Goal: Check status: Check status

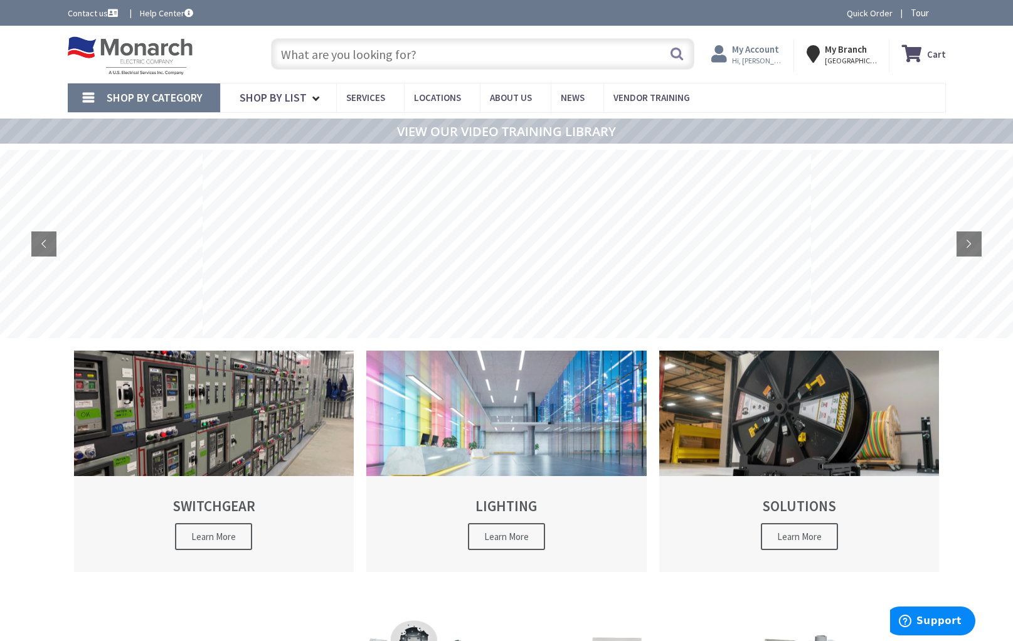
click at [749, 58] on span "Hi, [PERSON_NAME]" at bounding box center [758, 61] width 53 height 10
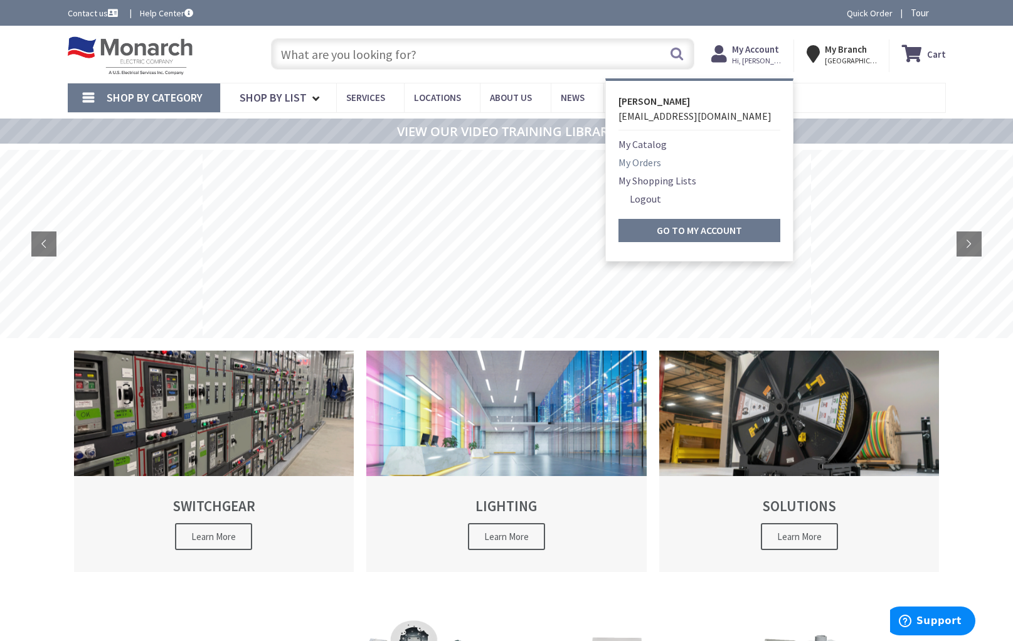
click at [648, 162] on link "My Orders" at bounding box center [640, 162] width 43 height 15
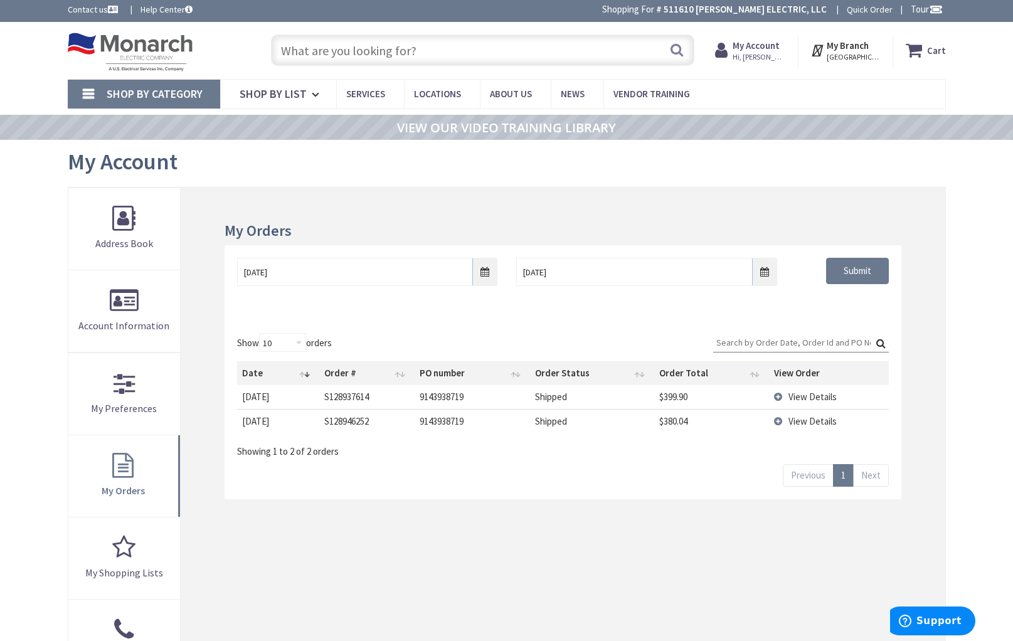
scroll to position [6, 0]
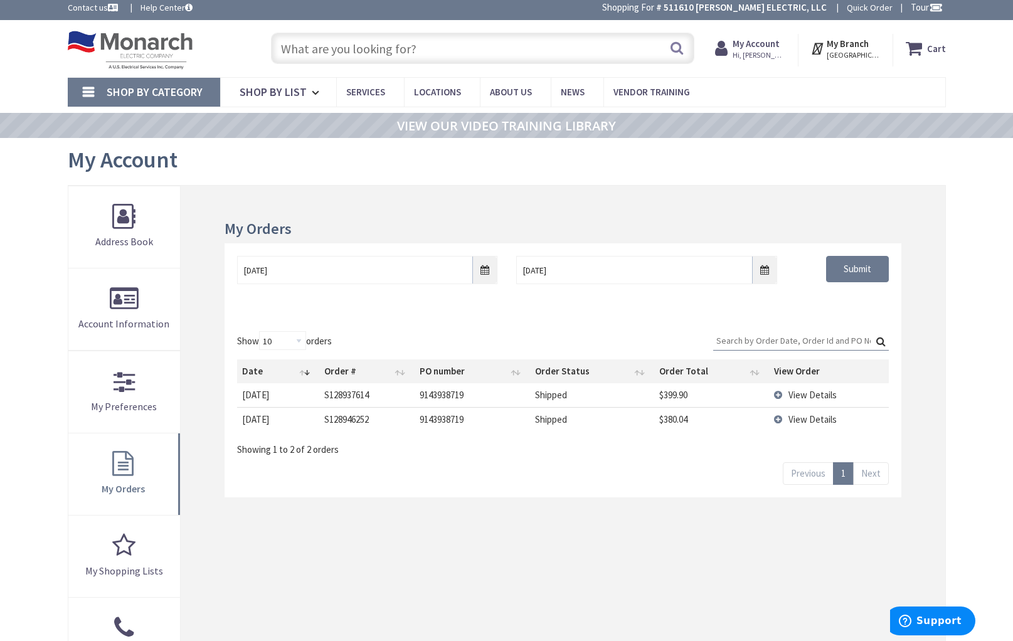
click at [821, 396] on span "View Details" at bounding box center [813, 395] width 48 height 12
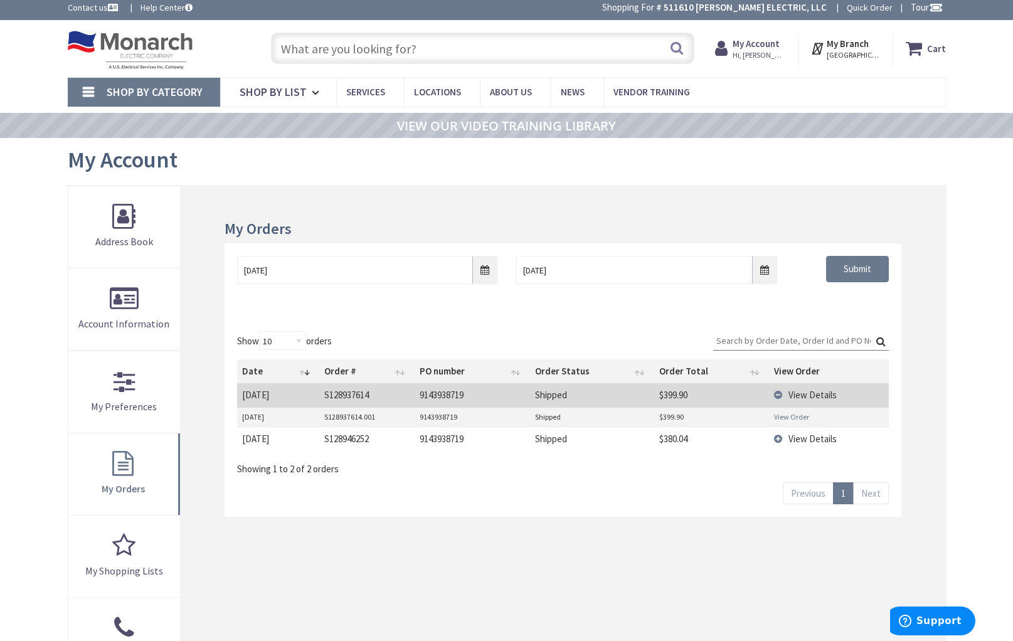
click at [799, 417] on link "View Order" at bounding box center [791, 417] width 35 height 11
click at [822, 436] on span "View Details" at bounding box center [813, 439] width 48 height 12
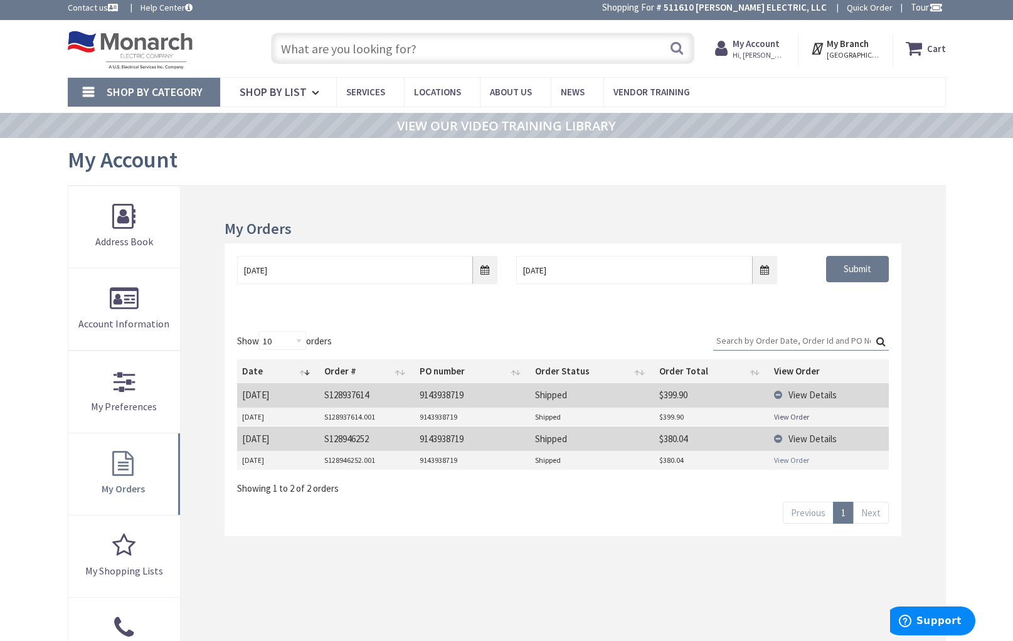
click at [800, 457] on link "View Order" at bounding box center [791, 460] width 35 height 11
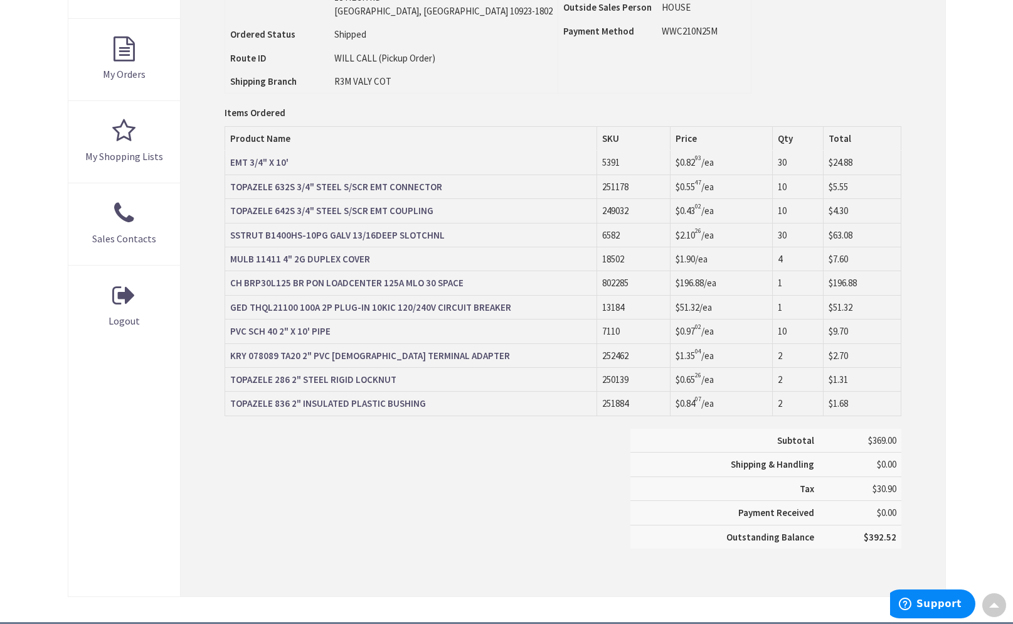
scroll to position [419, 0]
